Goal: Navigation & Orientation: Go to known website

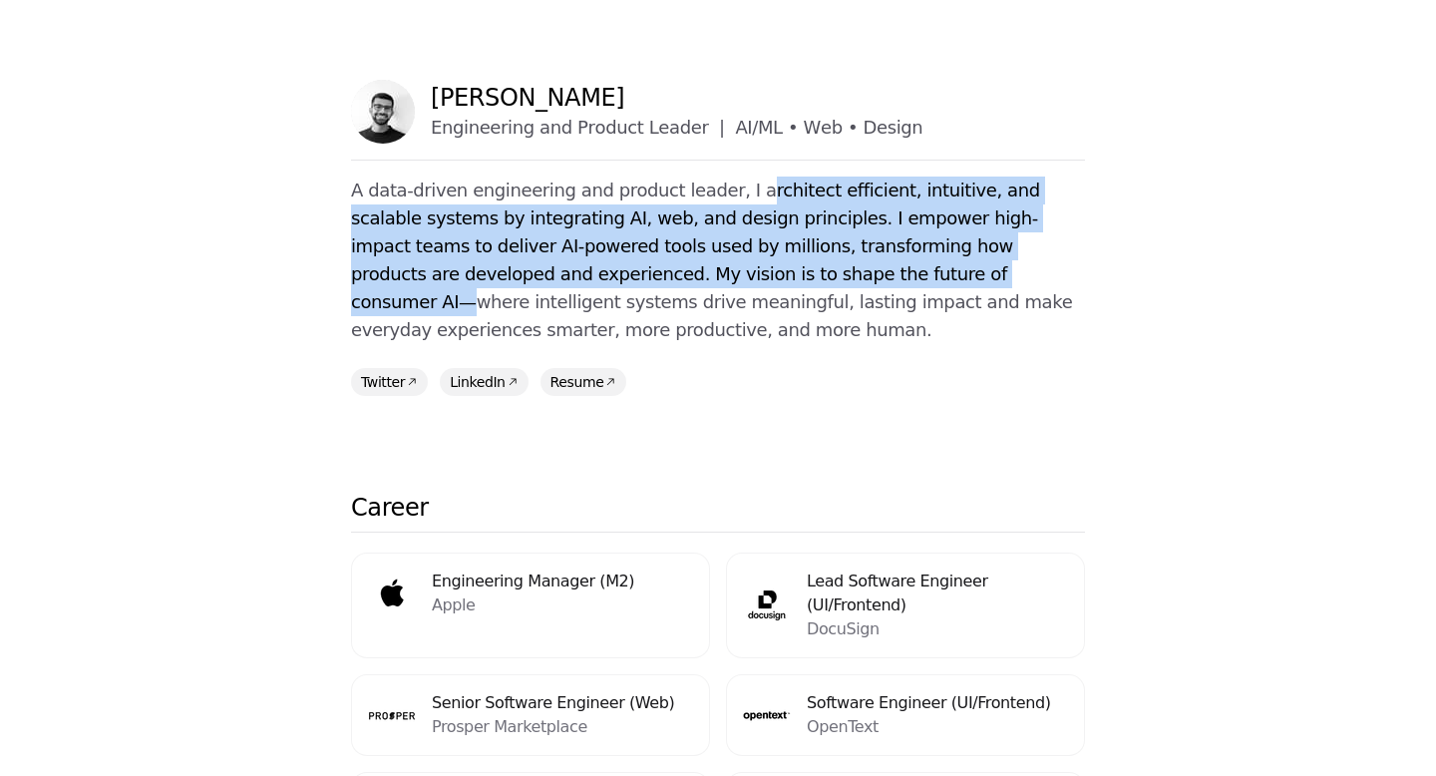
drag, startPoint x: 720, startPoint y: 192, endPoint x: 725, endPoint y: 276, distance: 84.9
click at [725, 276] on p "A data-driven engineering and product leader, I architect efficient, intuitive,…" at bounding box center [718, 261] width 734 height 168
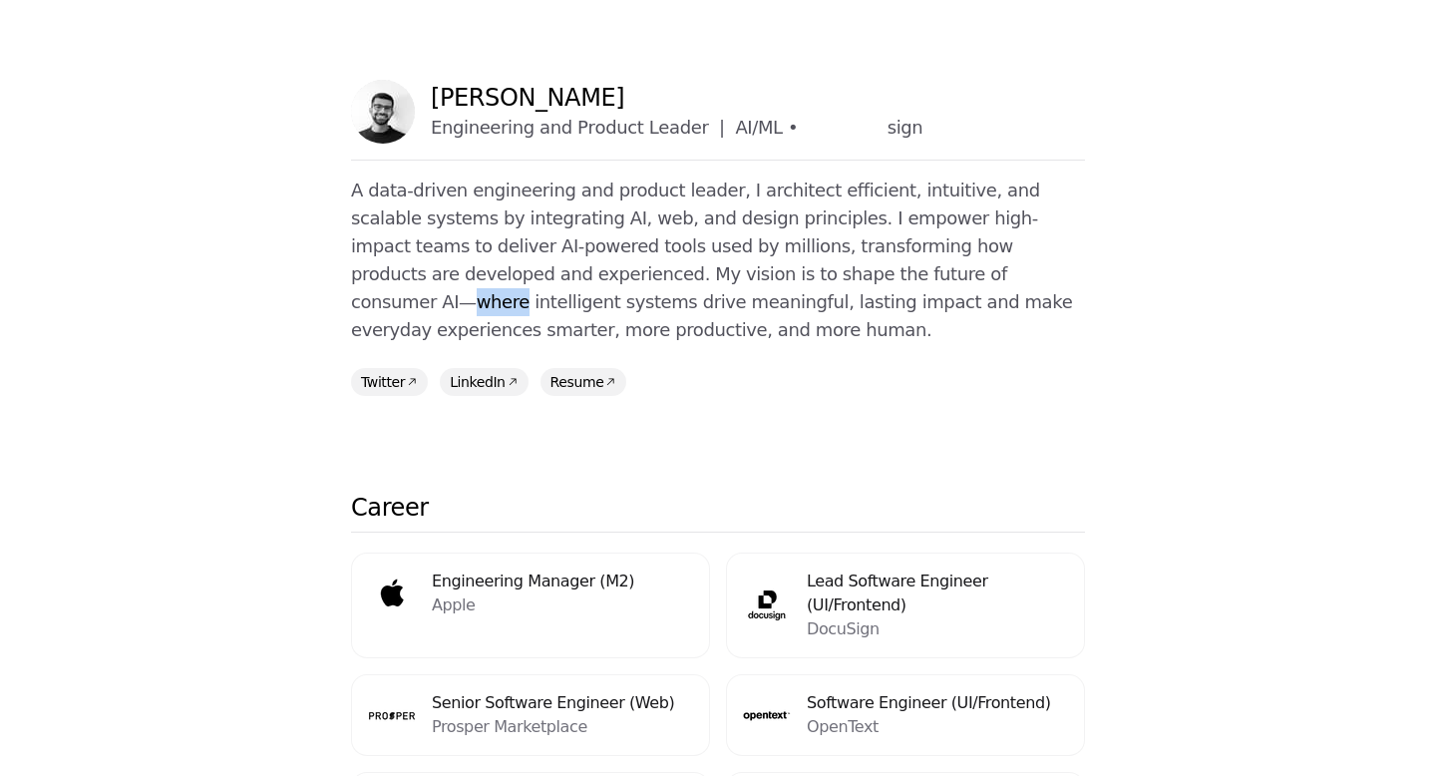
click at [725, 276] on p "A data-driven engineering and product leader, I architect efficient, intuitive,…" at bounding box center [718, 261] width 734 height 168
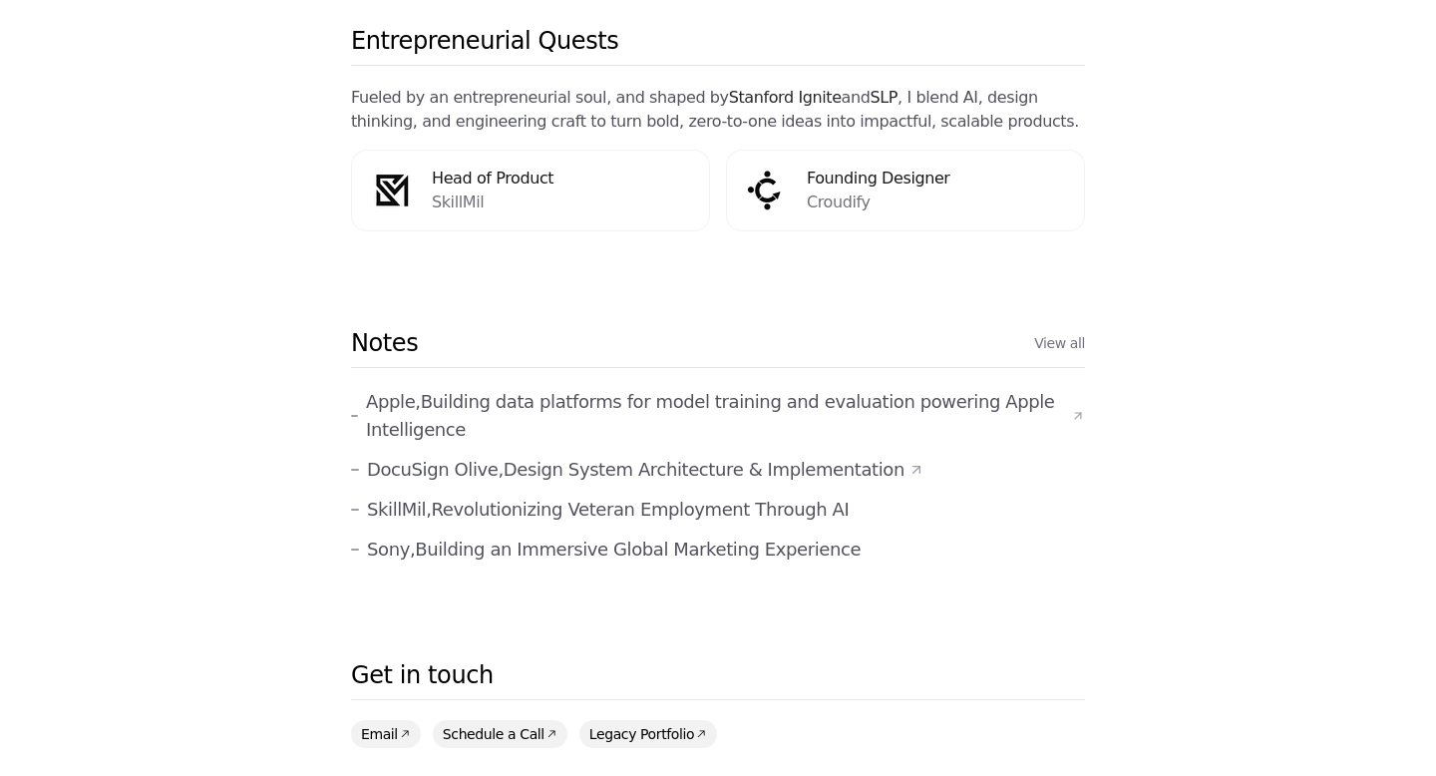
scroll to position [937, 0]
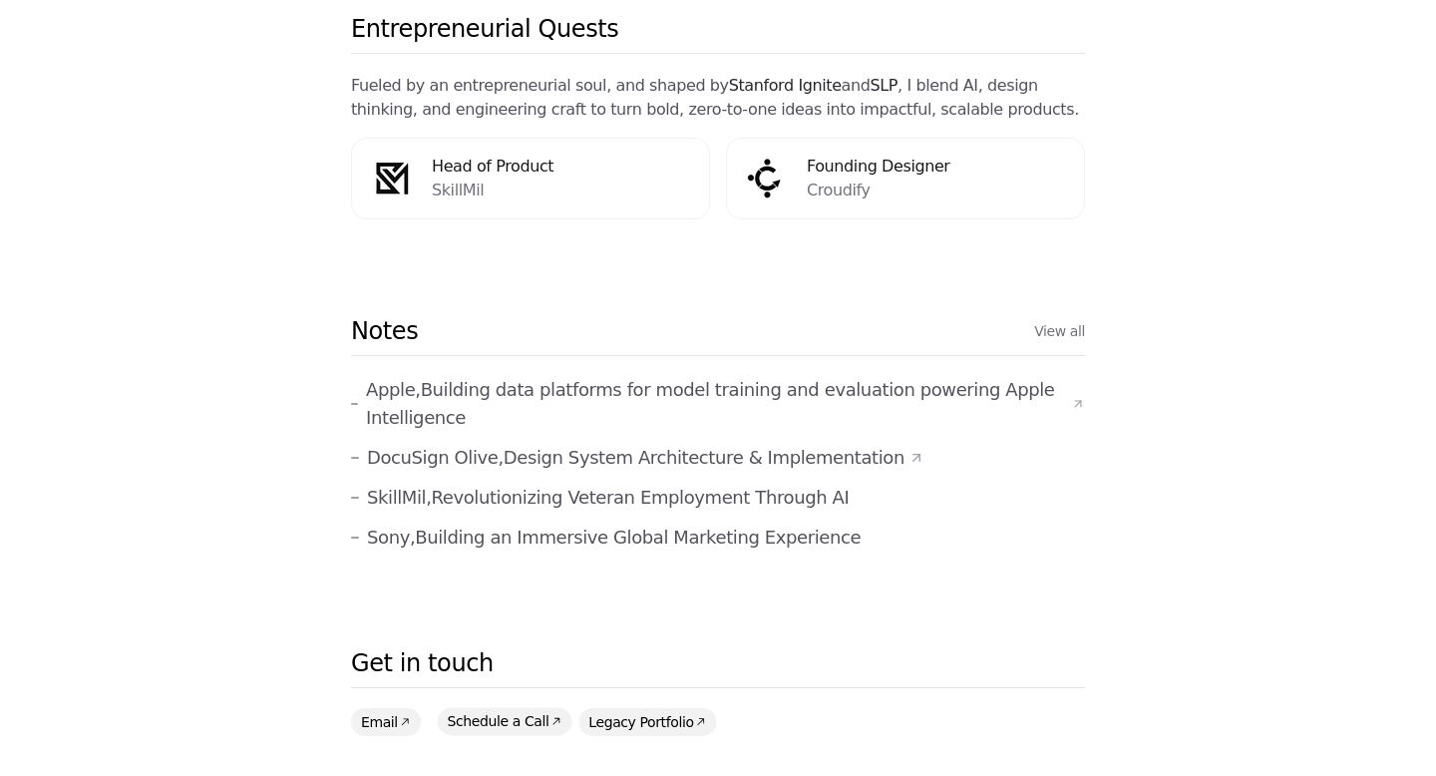
click at [522, 707] on link "Schedule a Call" at bounding box center [504, 721] width 135 height 28
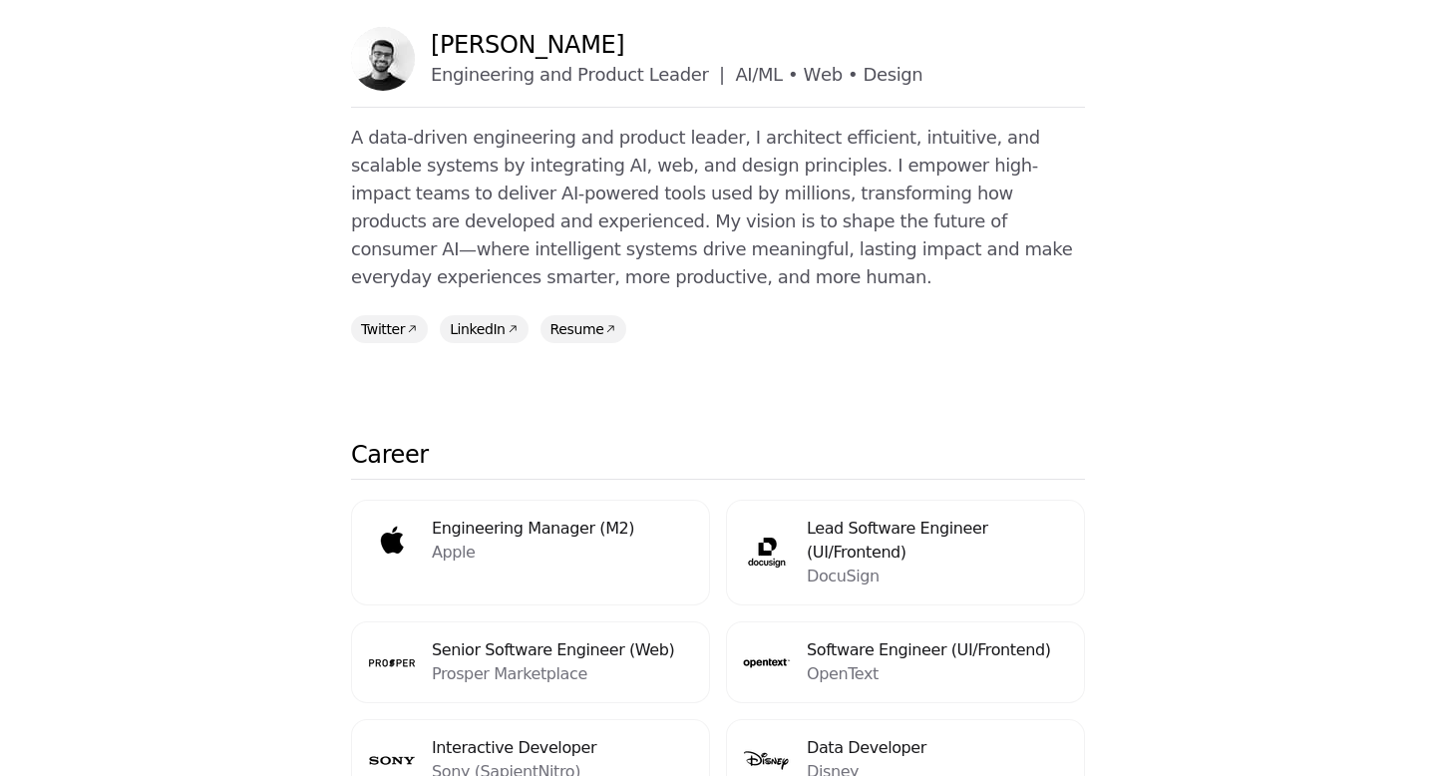
scroll to position [42, 0]
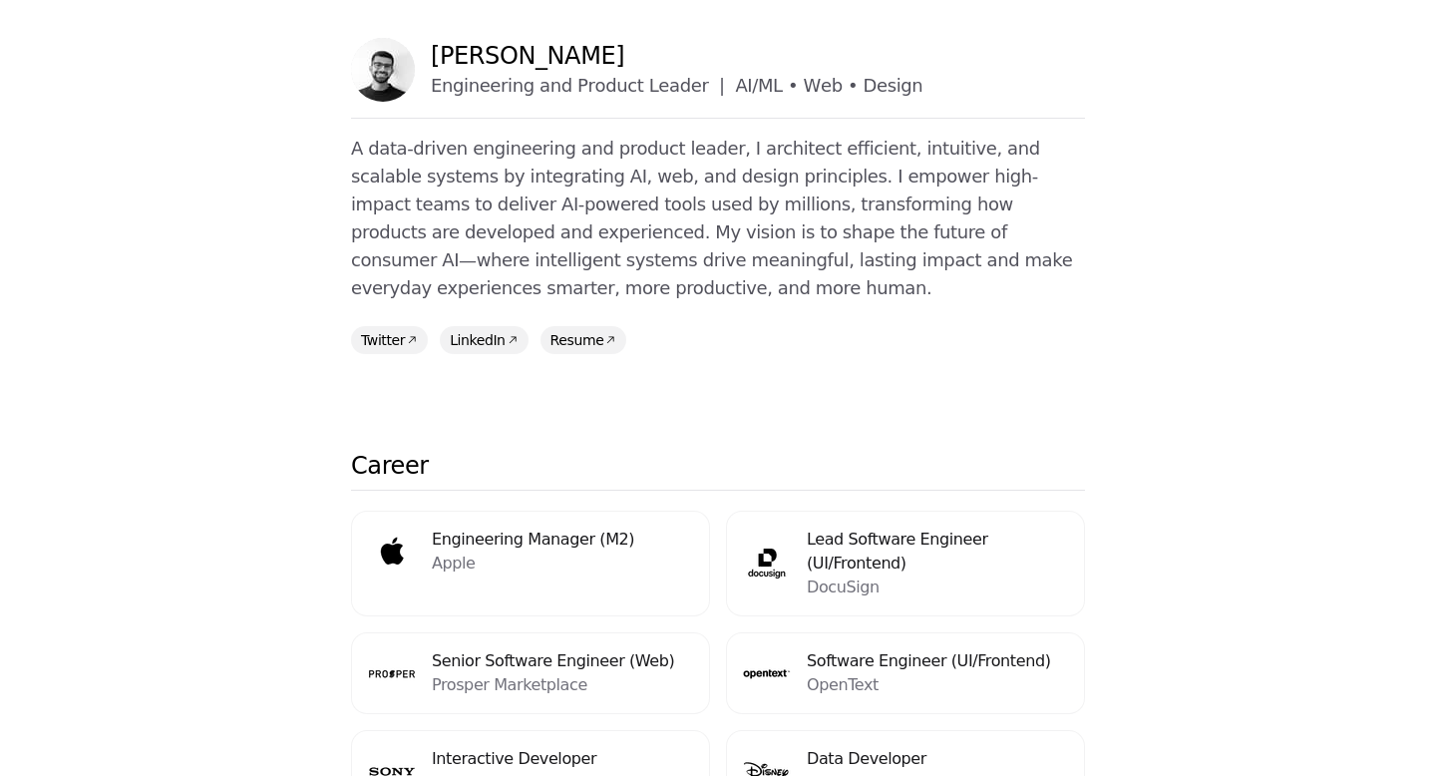
click at [755, 209] on p "A data-driven engineering and product leader, I architect efficient, intuitive,…" at bounding box center [718, 219] width 734 height 168
click at [565, 325] on link "Resume" at bounding box center [582, 339] width 87 height 28
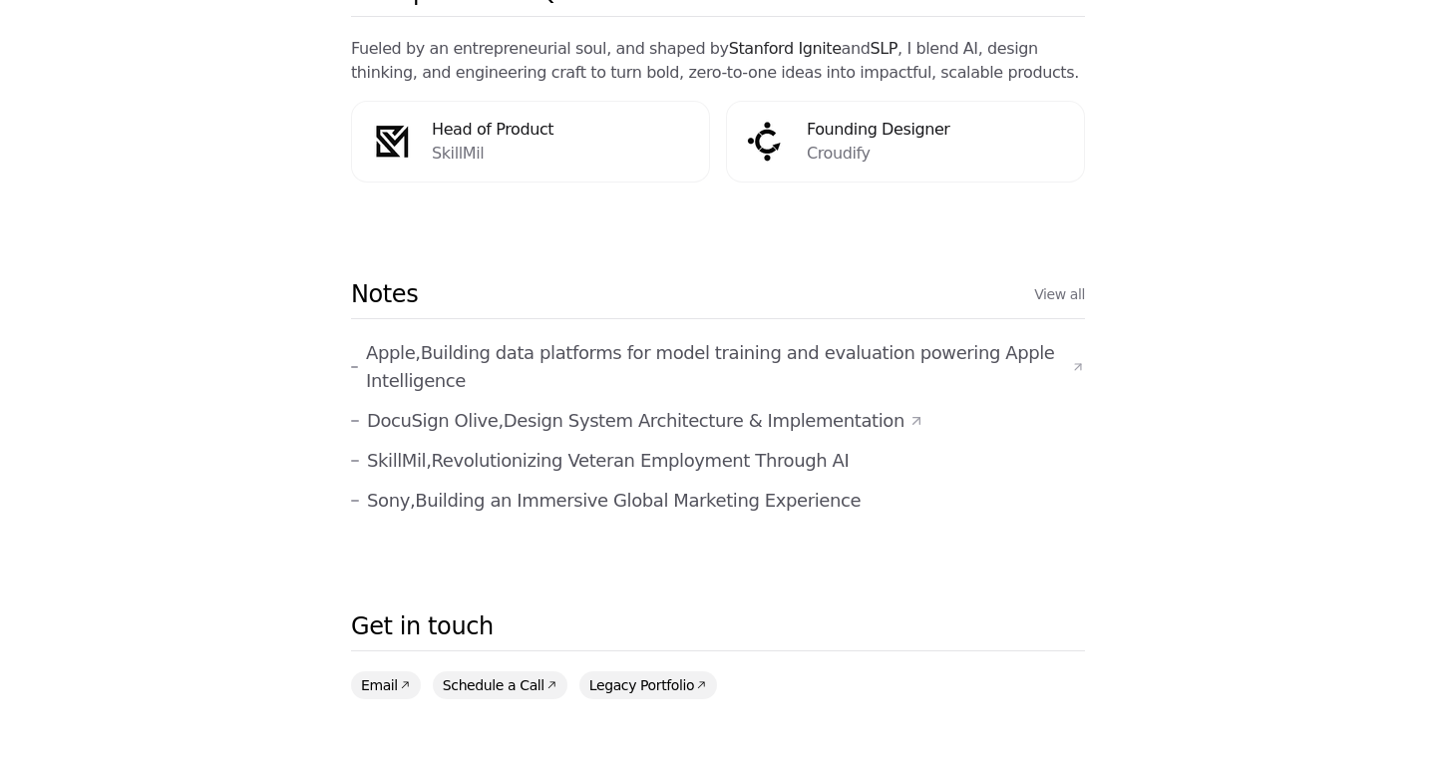
scroll to position [0, 0]
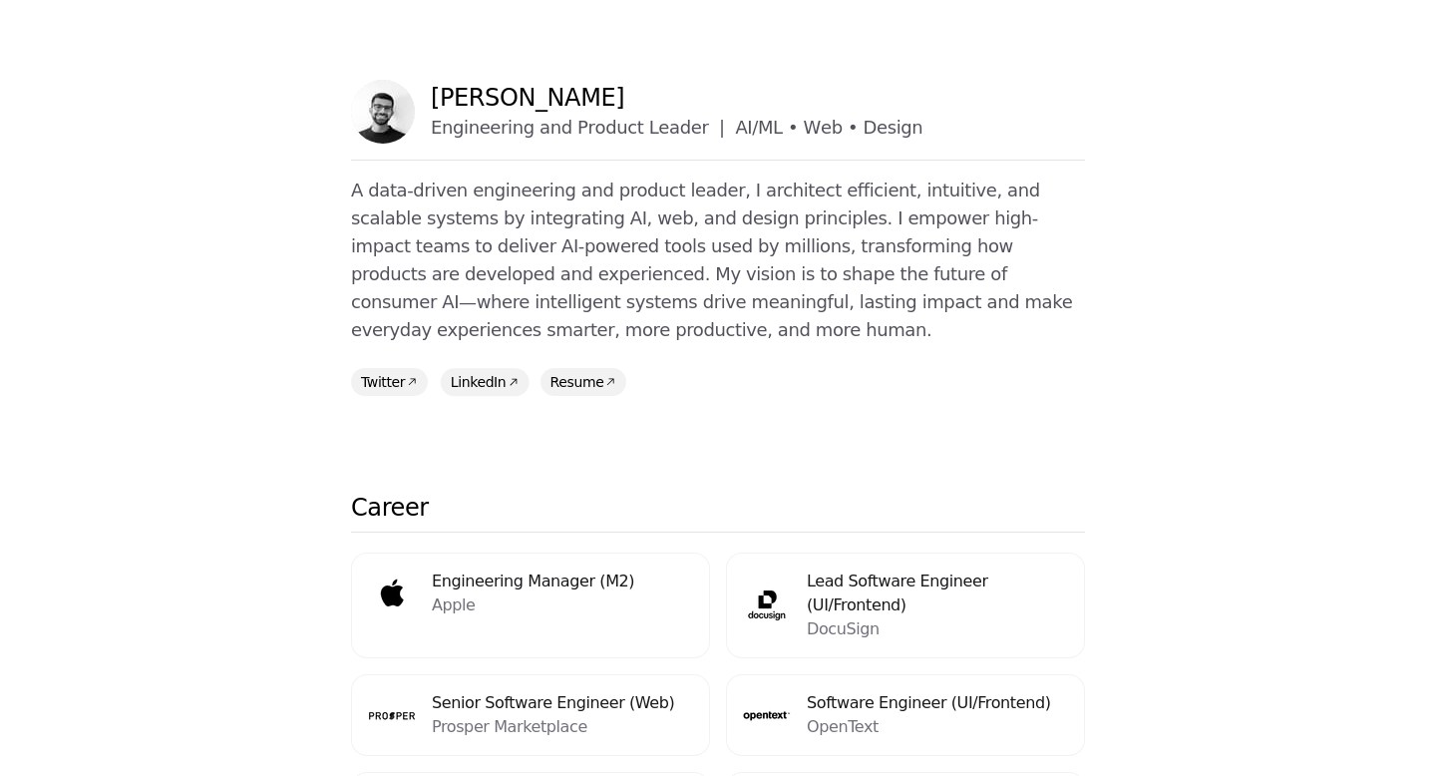
click at [494, 368] on link "LinkedIn" at bounding box center [485, 382] width 88 height 28
